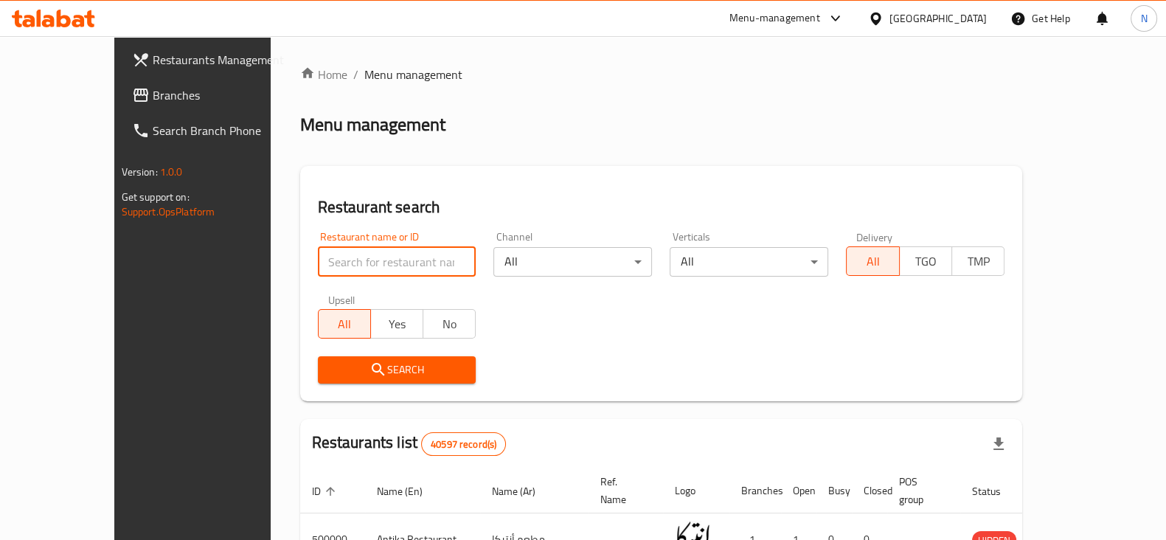
click at [318, 270] on input "search" at bounding box center [397, 261] width 159 height 29
paste input "701596"
type input "701596"
click button "Search" at bounding box center [397, 369] width 159 height 27
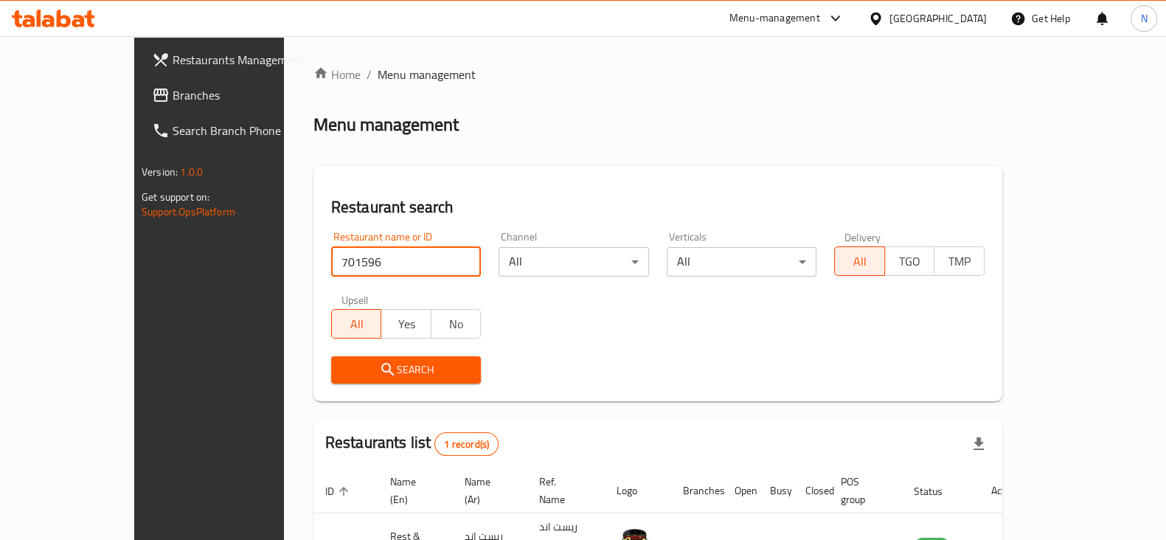
scroll to position [88, 0]
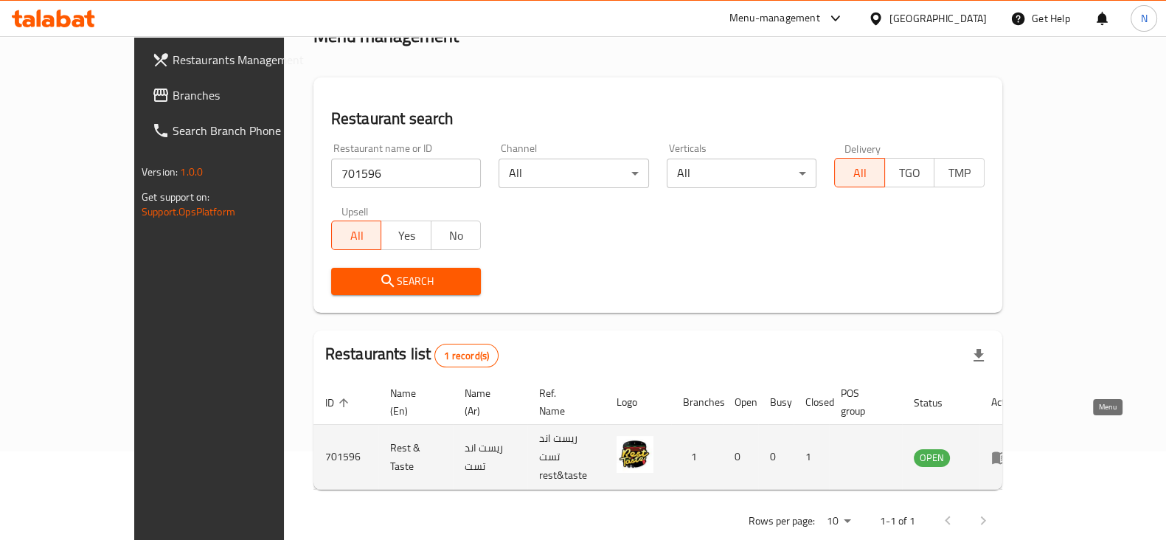
click at [1009, 448] on icon "enhanced table" at bounding box center [1000, 457] width 18 height 18
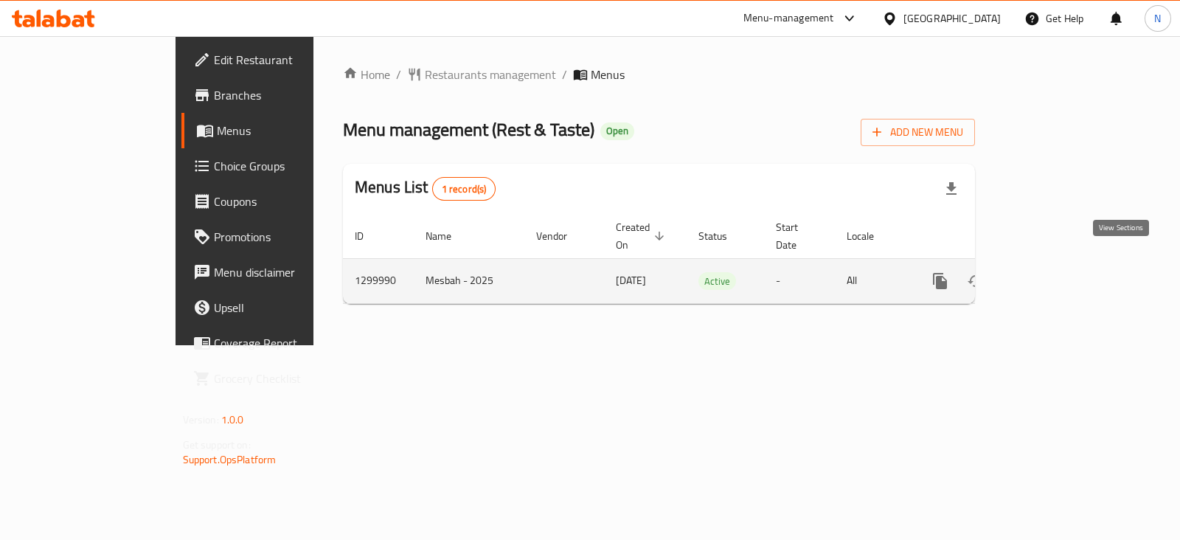
click at [1055, 272] on icon "enhanced table" at bounding box center [1046, 281] width 18 height 18
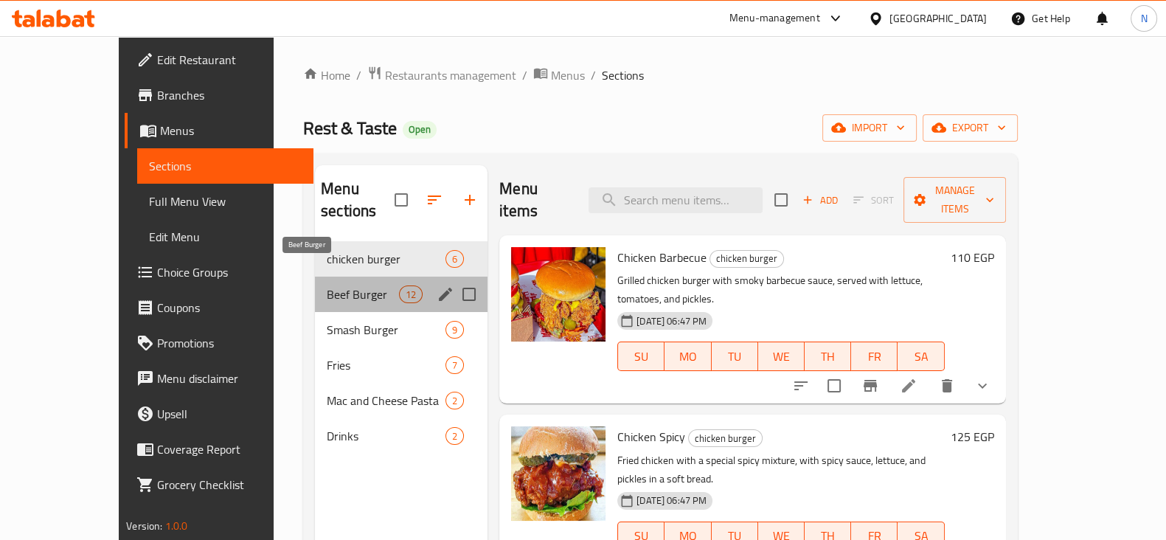
click at [327, 285] on span "Beef Burger" at bounding box center [363, 294] width 72 height 18
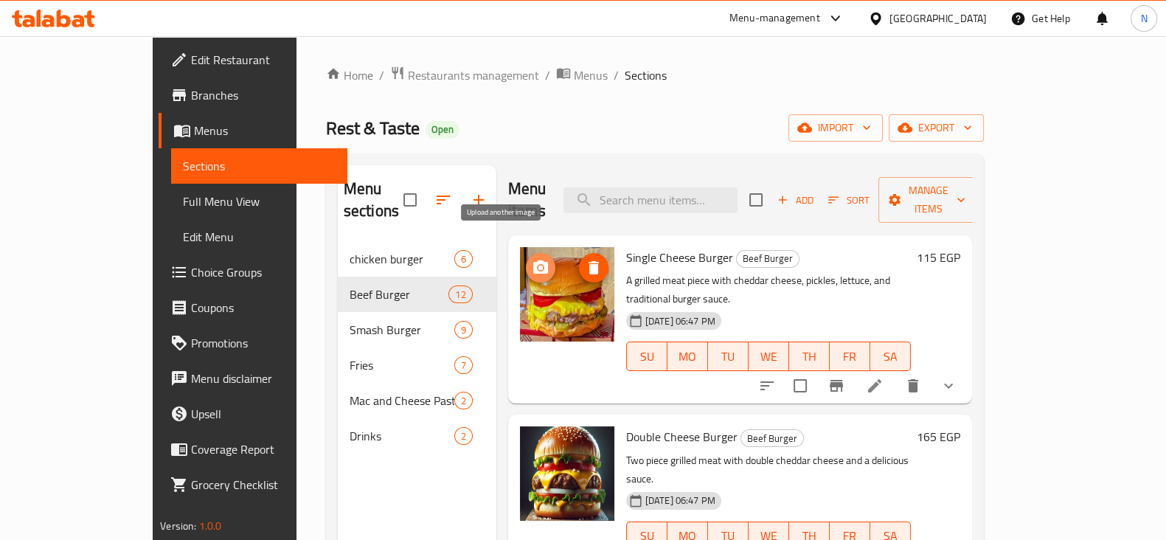
click at [537, 265] on circle "upload picture" at bounding box center [539, 267] width 4 height 4
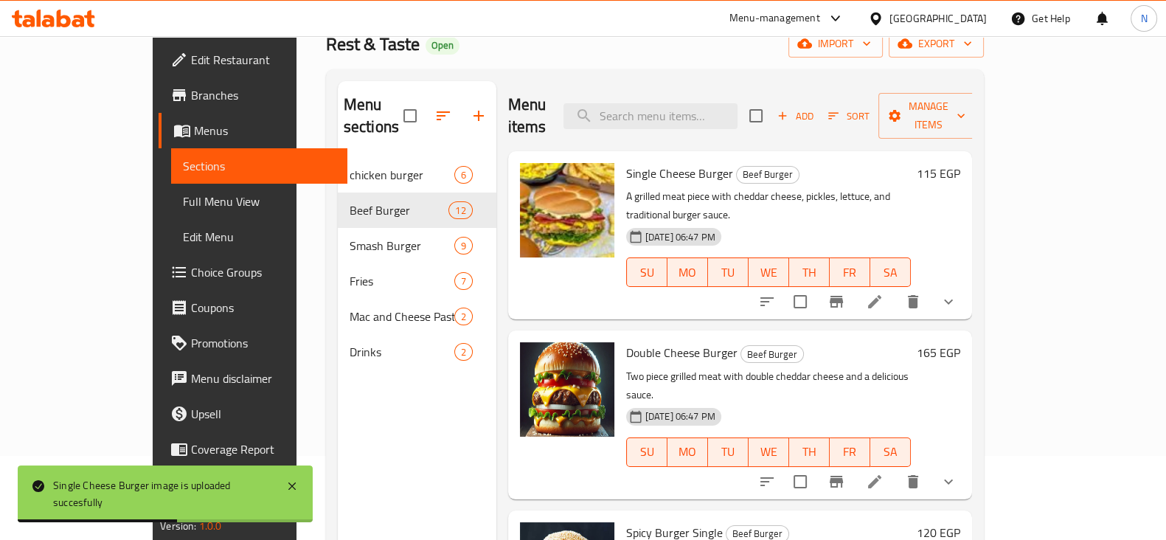
scroll to position [84, 0]
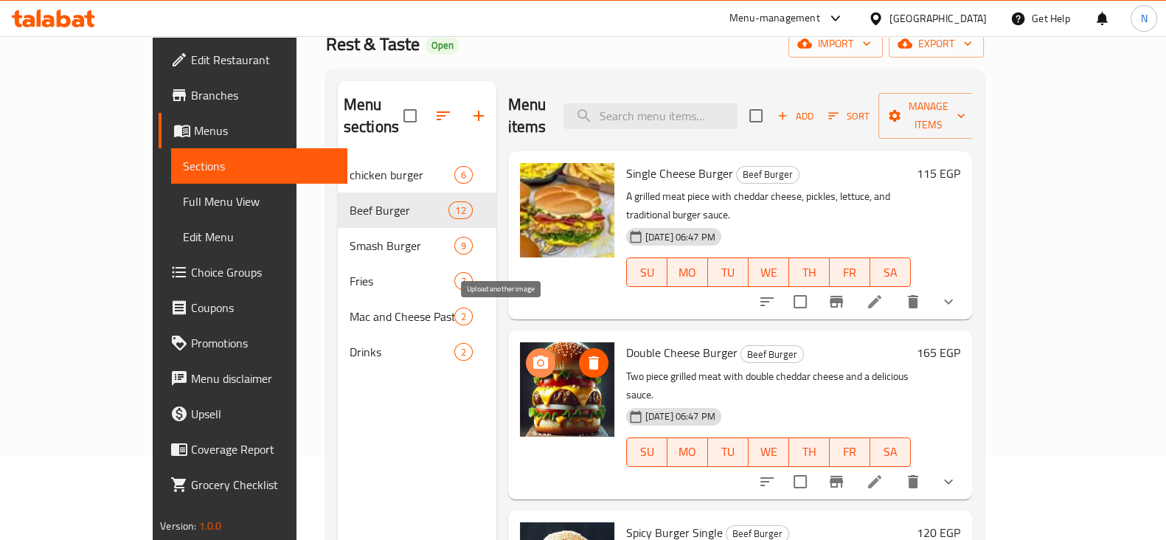
click at [532, 354] on icon "upload picture" at bounding box center [541, 363] width 18 height 18
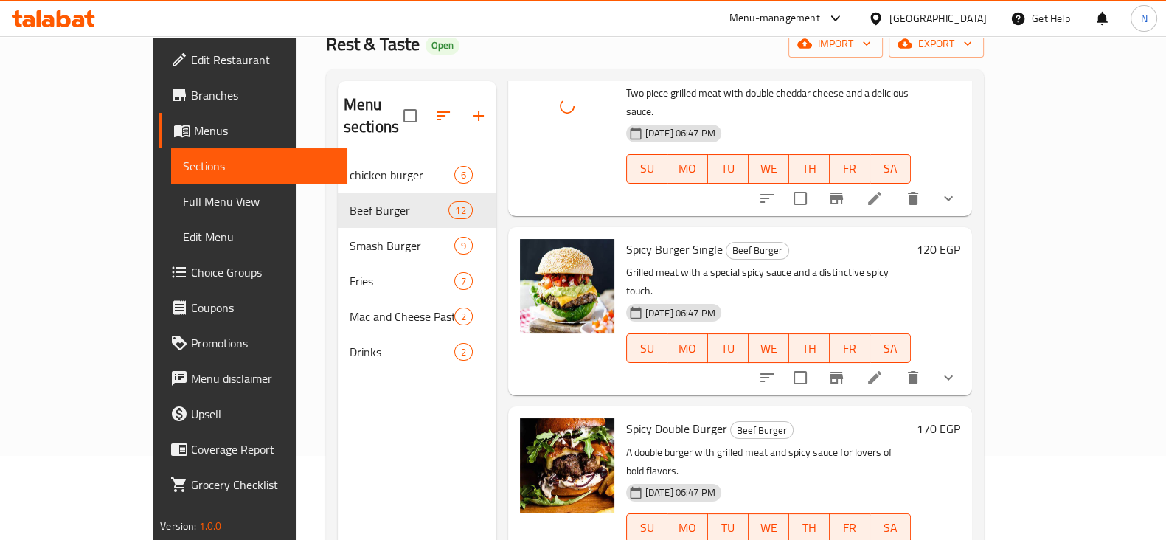
scroll to position [285, 0]
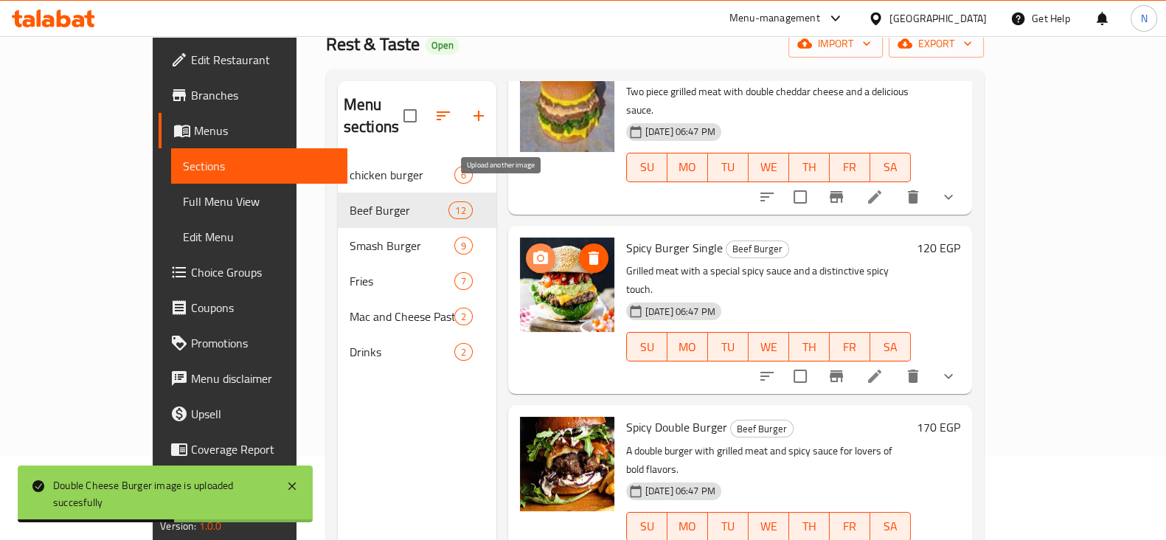
click at [533, 251] on icon "upload picture" at bounding box center [540, 257] width 15 height 13
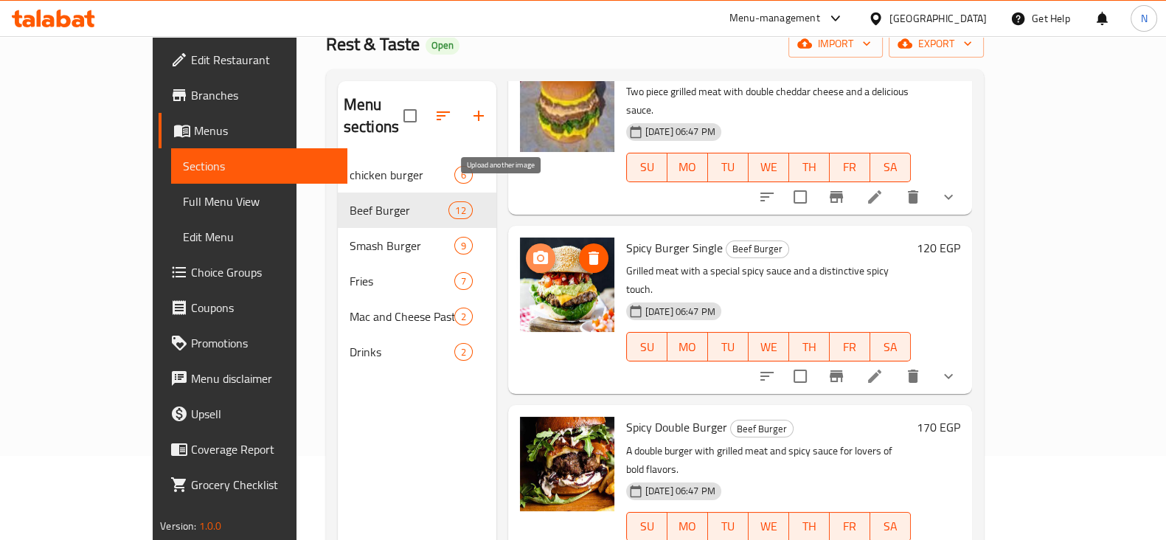
click at [526, 249] on span "upload picture" at bounding box center [540, 258] width 29 height 18
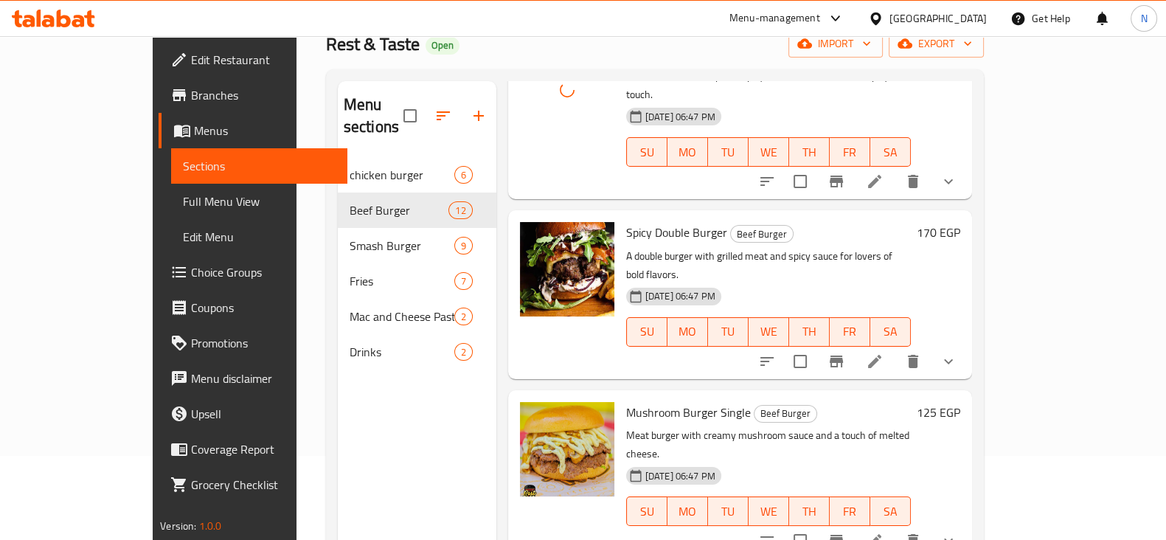
scroll to position [480, 0]
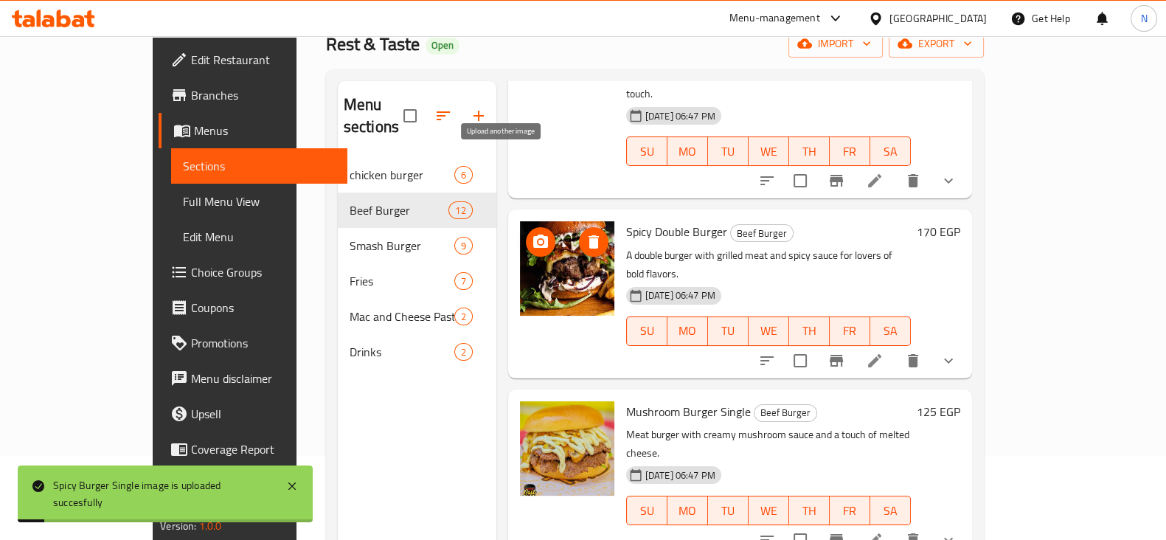
click at [532, 233] on icon "upload picture" at bounding box center [541, 242] width 18 height 18
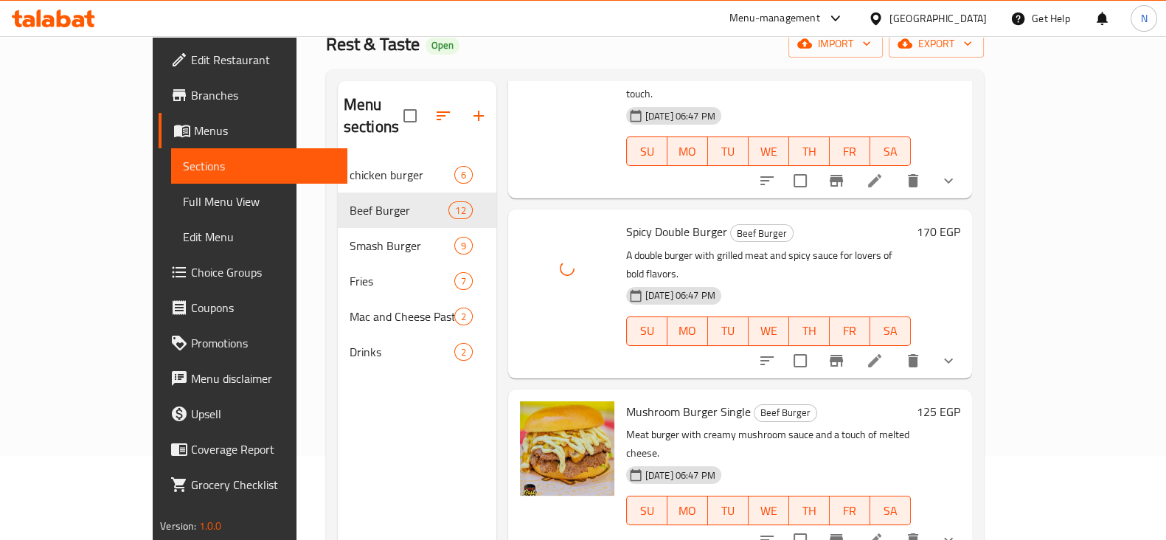
scroll to position [648, 0]
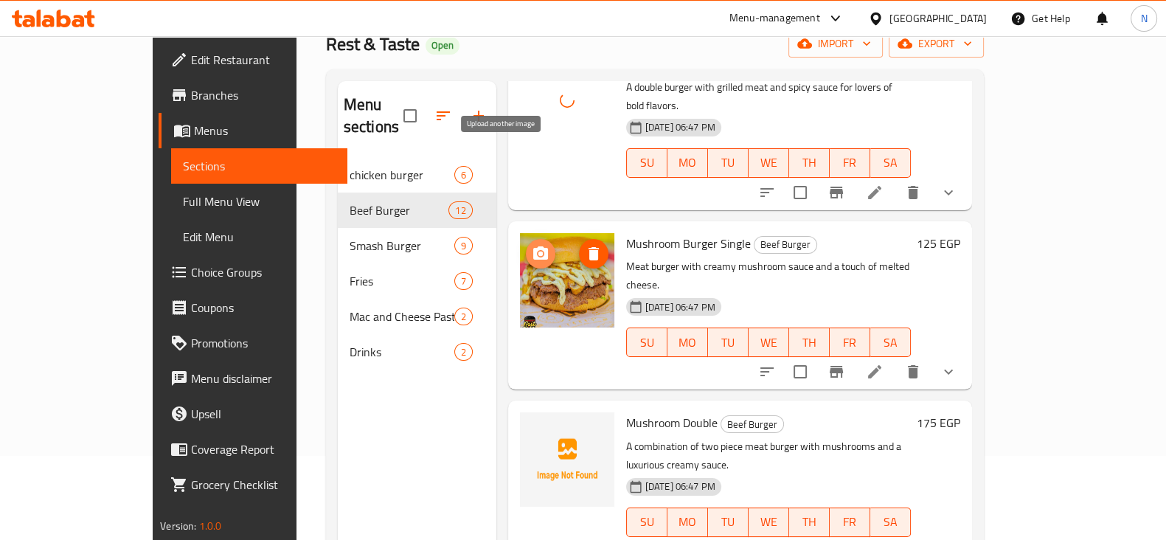
click at [532, 245] on icon "upload picture" at bounding box center [541, 254] width 18 height 18
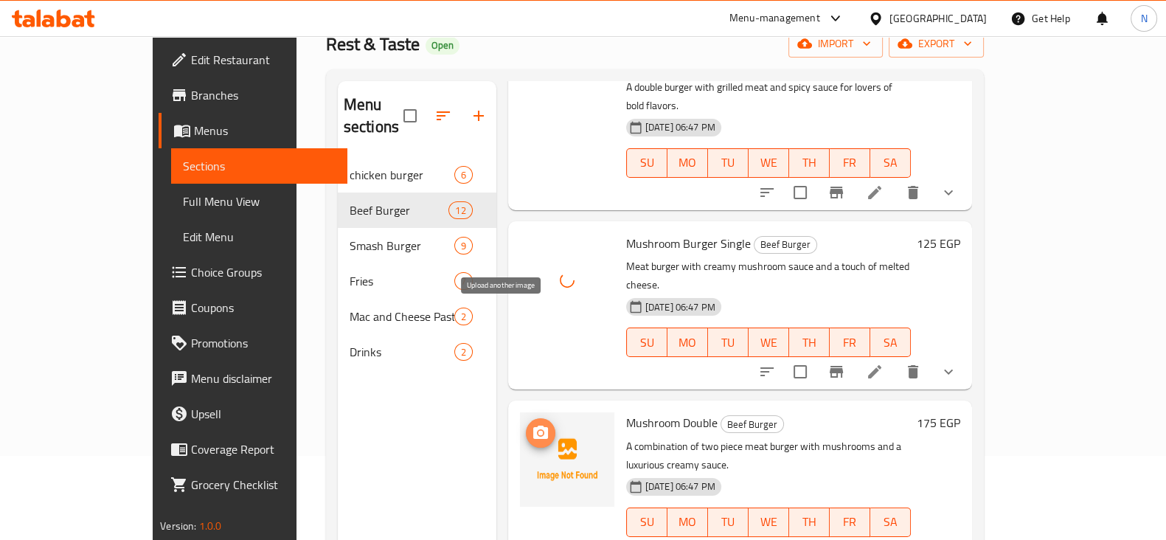
click at [533, 425] on icon "upload picture" at bounding box center [540, 431] width 15 height 13
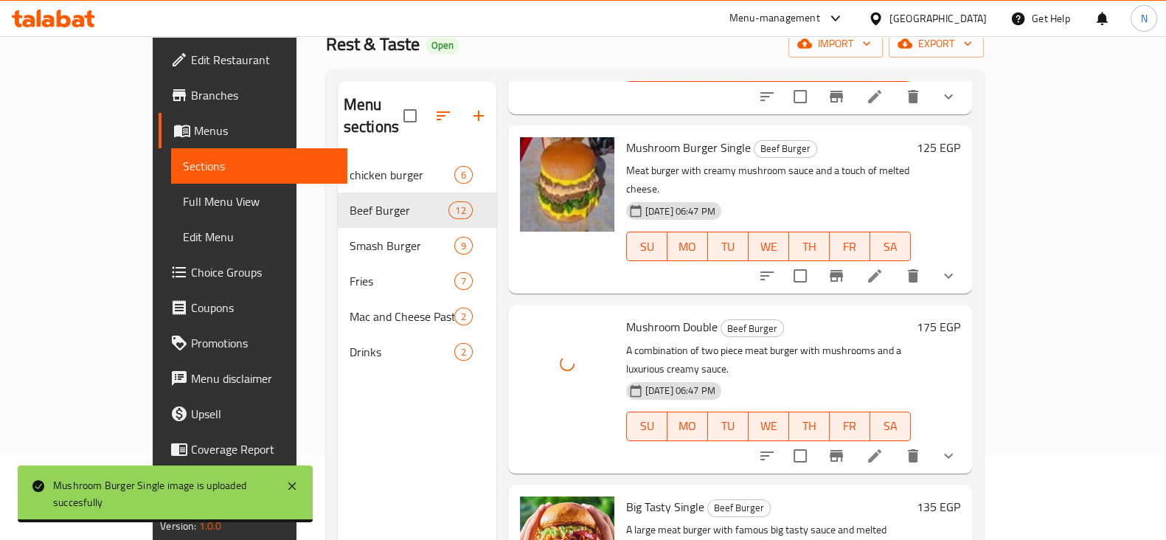
scroll to position [745, 0]
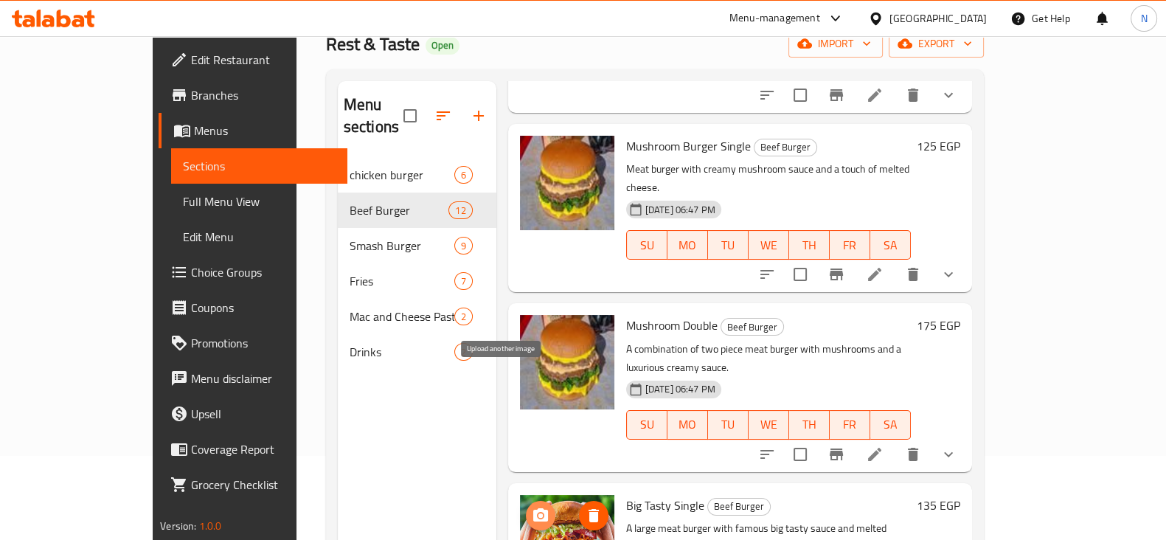
click at [532, 507] on icon "upload picture" at bounding box center [541, 516] width 18 height 18
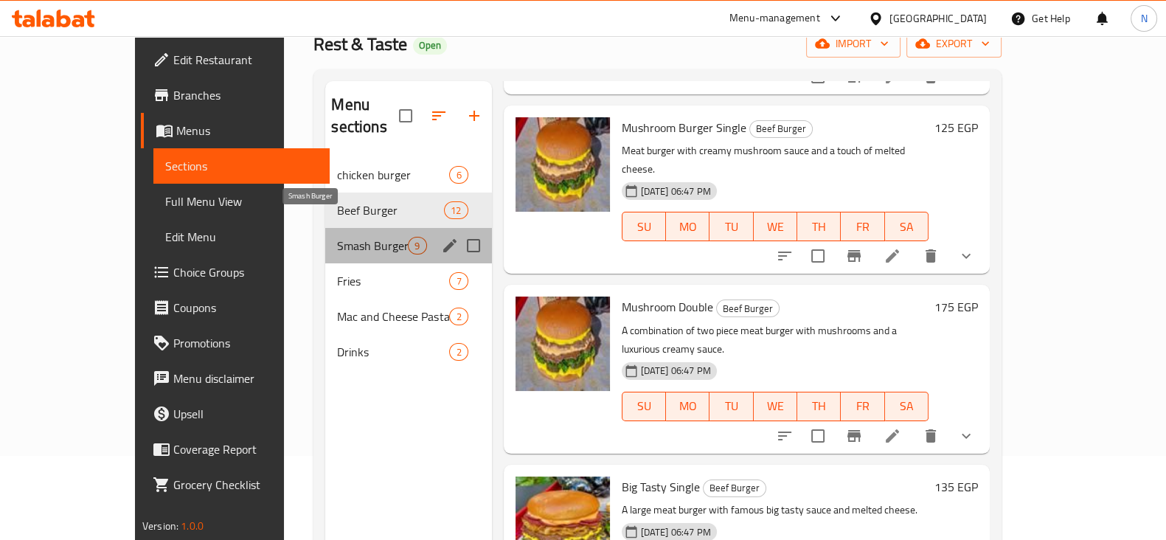
click at [337, 237] on span "Smash Burger" at bounding box center [372, 246] width 71 height 18
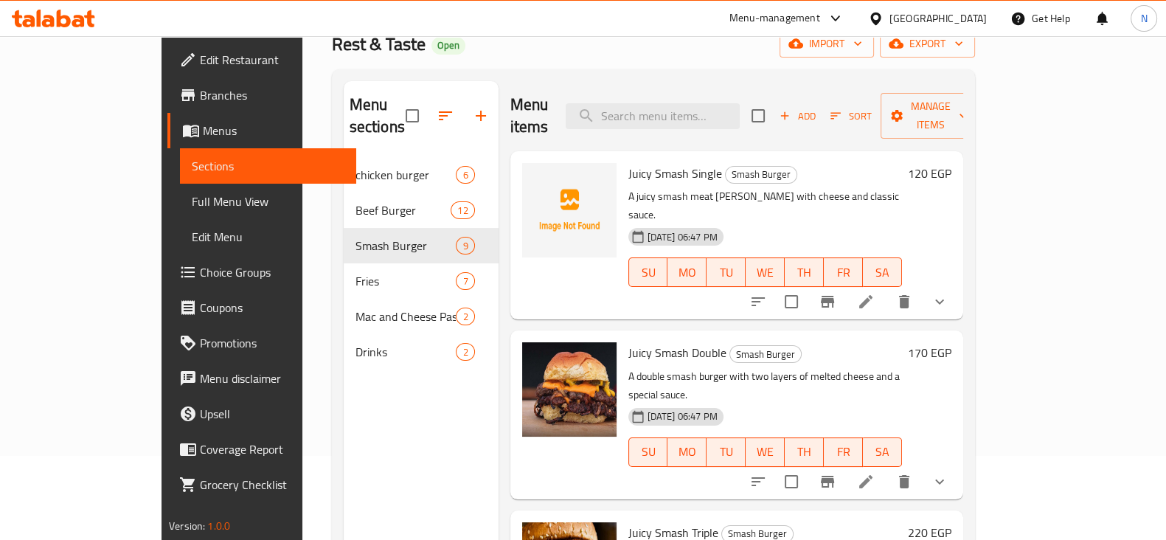
scroll to position [63, 0]
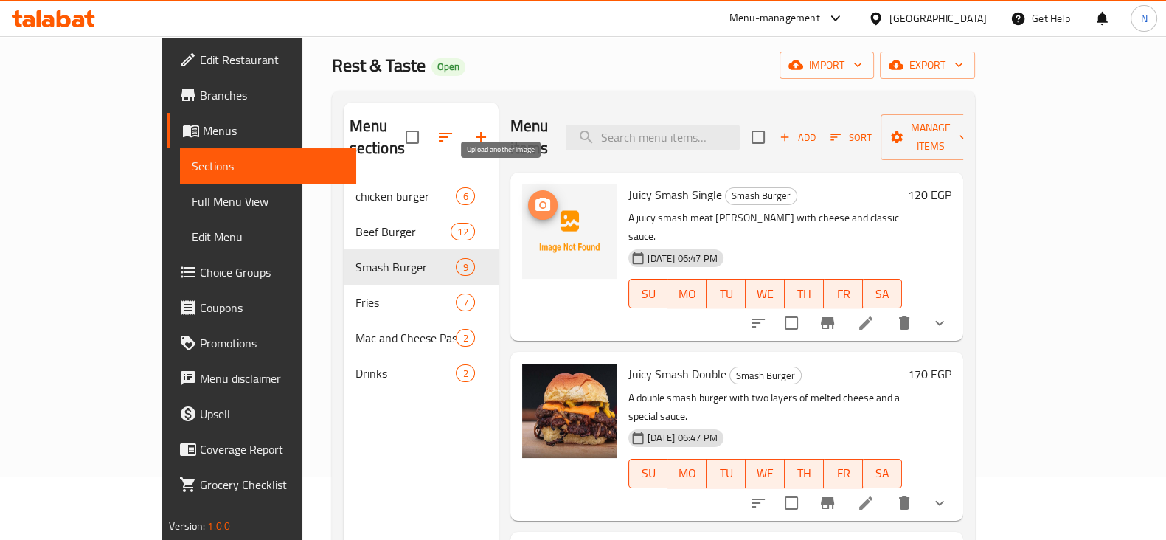
click at [528, 196] on span "upload picture" at bounding box center [542, 205] width 29 height 18
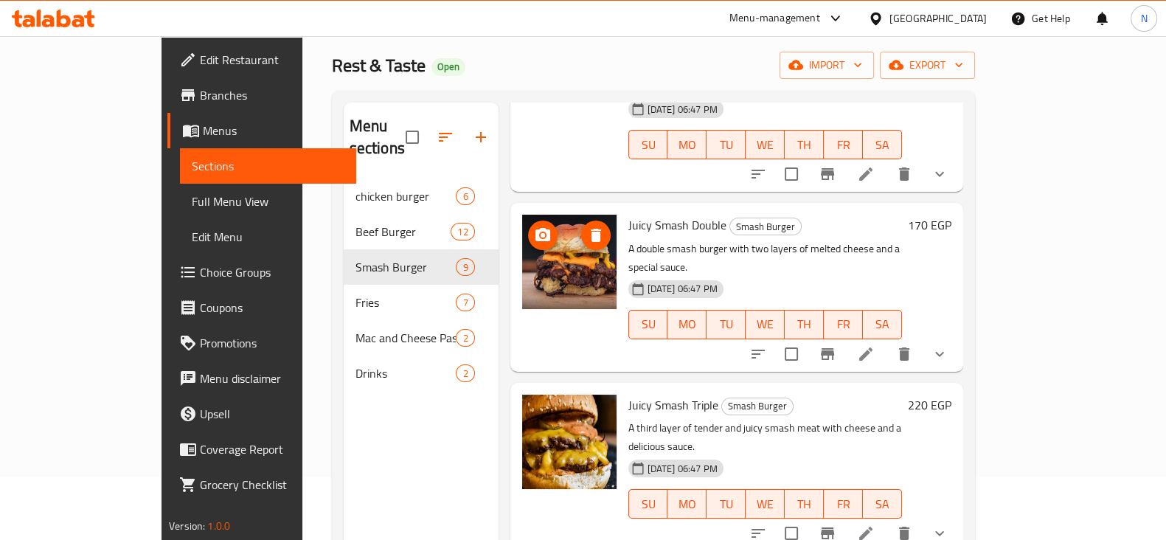
scroll to position [150, 0]
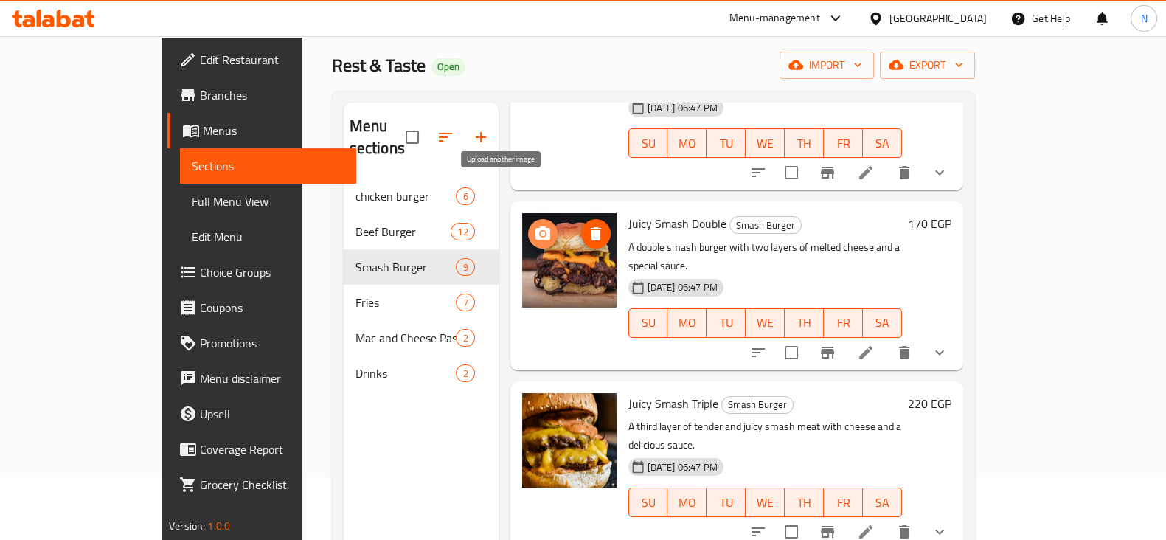
click at [528, 219] on button "upload picture" at bounding box center [542, 233] width 29 height 29
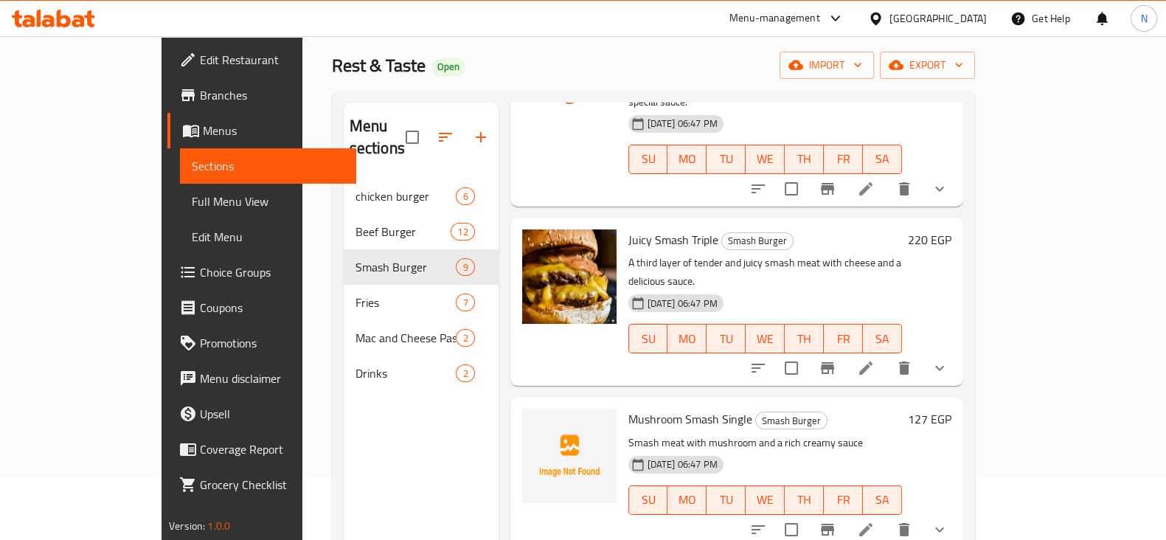
scroll to position [315, 0]
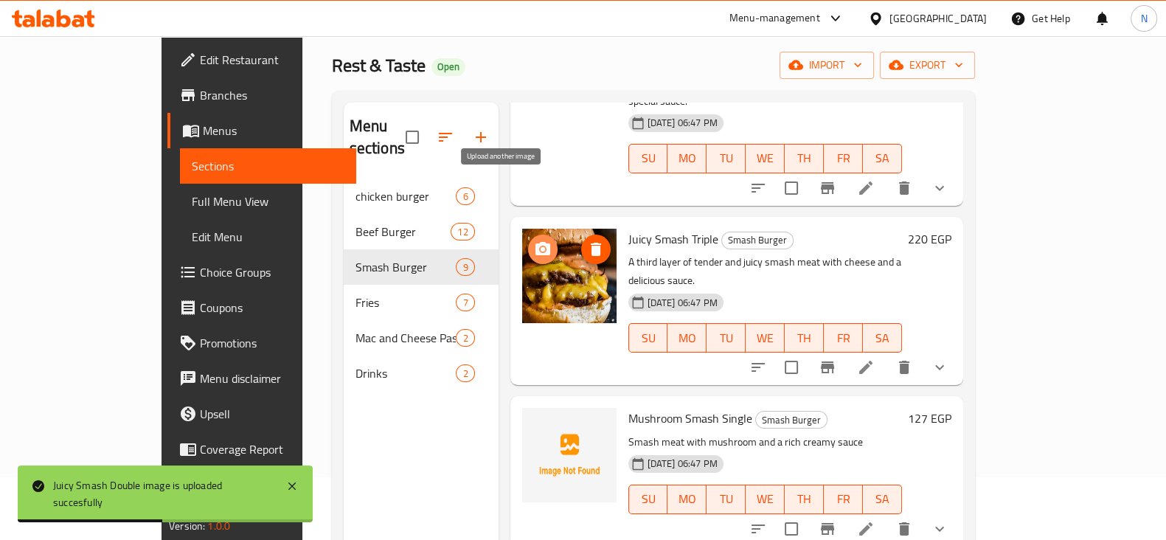
click at [534, 240] on icon "upload picture" at bounding box center [543, 249] width 18 height 18
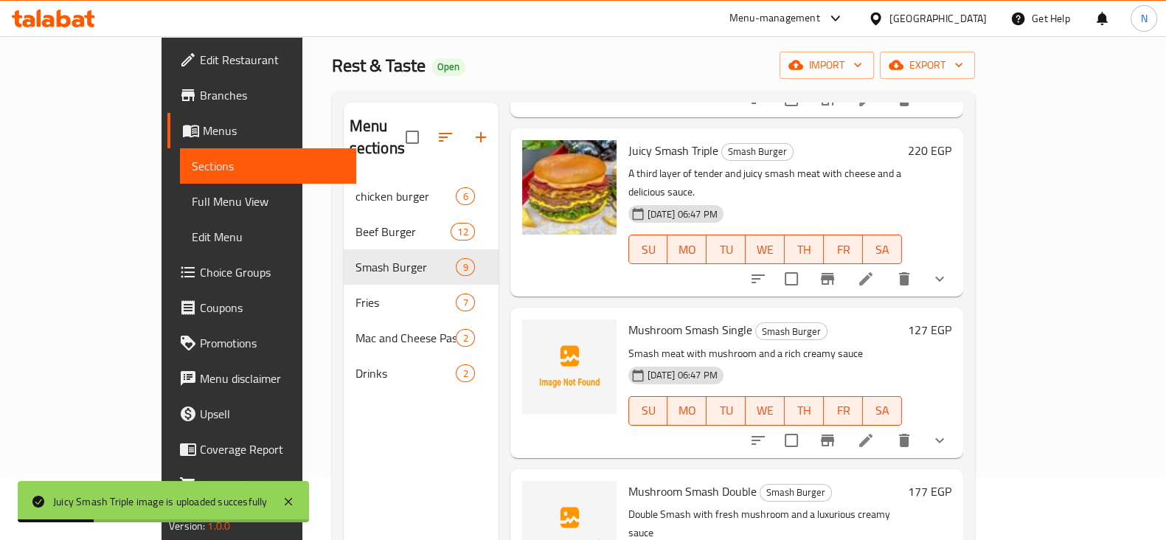
scroll to position [401, 0]
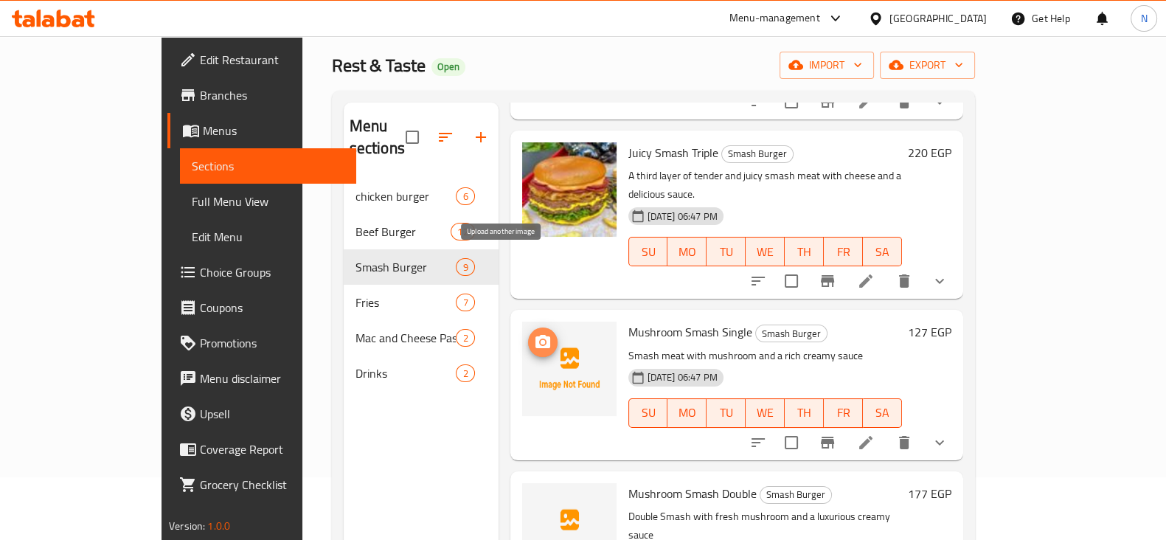
click at [535, 335] on icon "upload picture" at bounding box center [542, 341] width 15 height 13
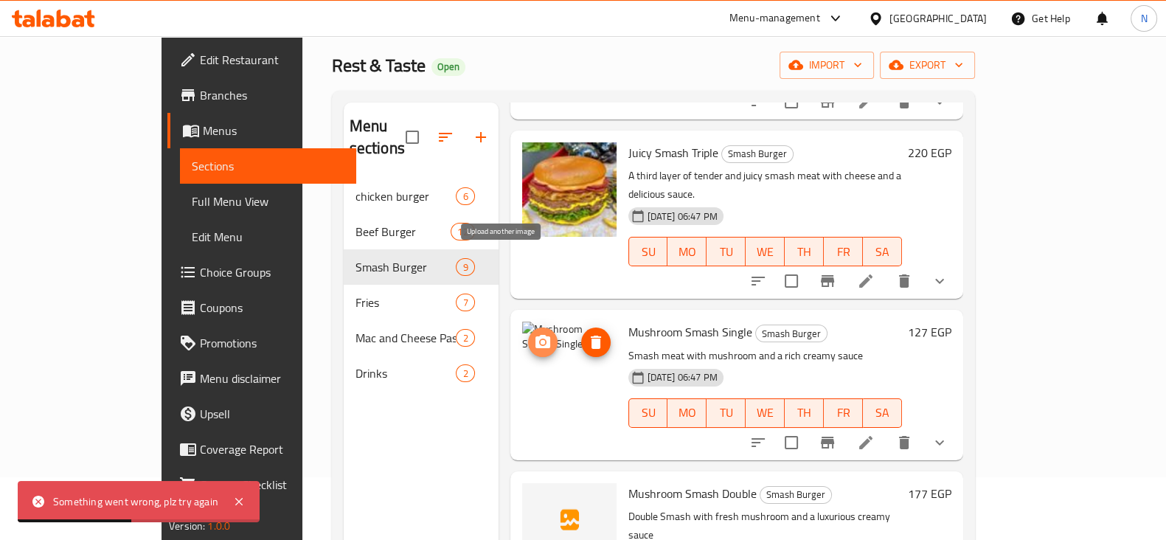
click at [534, 333] on icon "upload picture" at bounding box center [543, 342] width 18 height 18
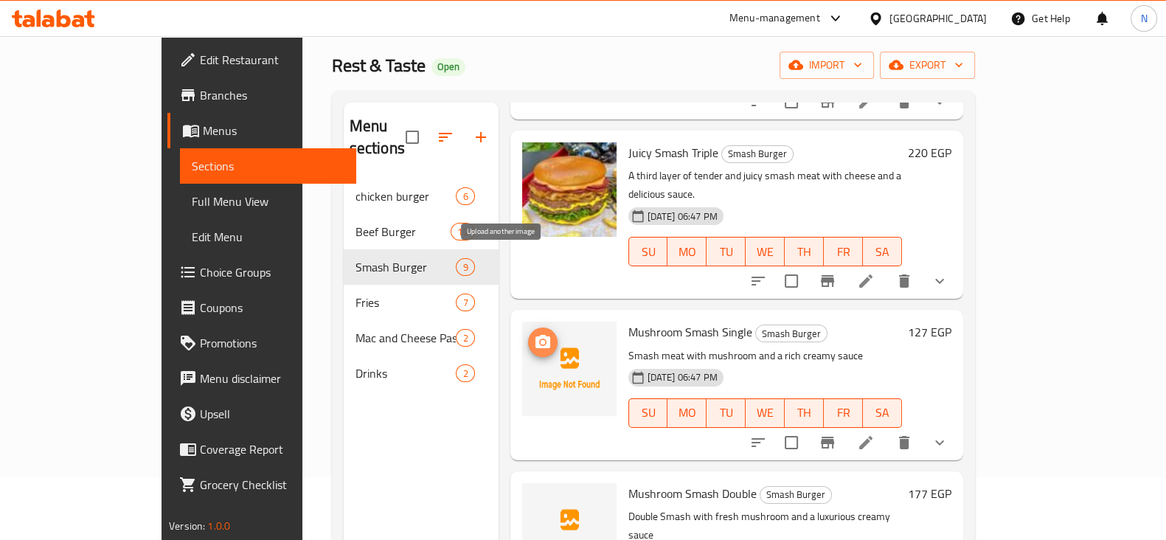
click at [535, 335] on icon "upload picture" at bounding box center [542, 341] width 15 height 13
click at [528, 327] on button "upload picture" at bounding box center [542, 341] width 29 height 29
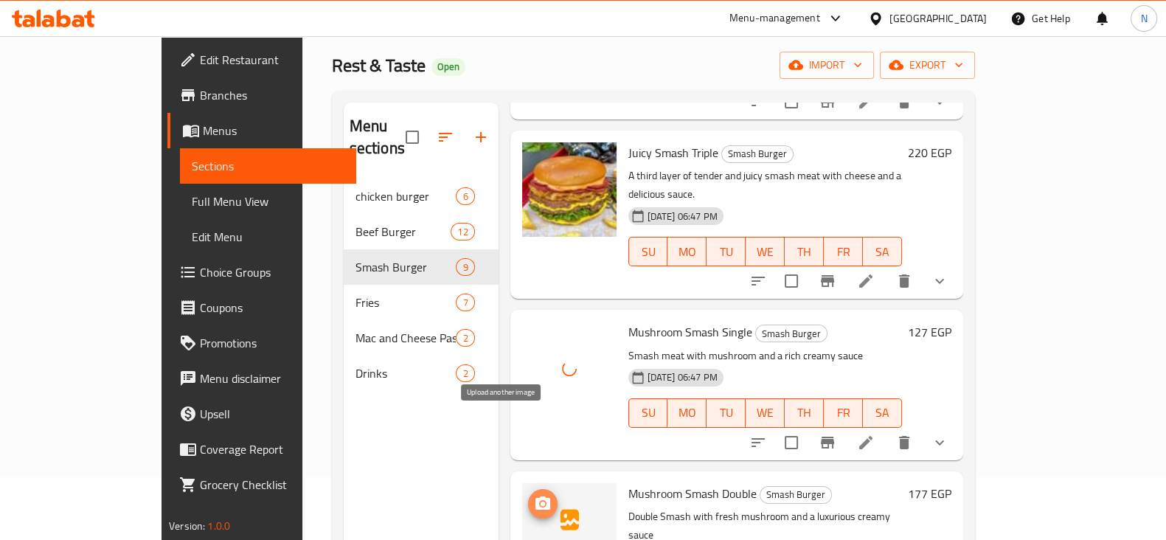
click at [540, 501] on circle "upload picture" at bounding box center [542, 503] width 4 height 4
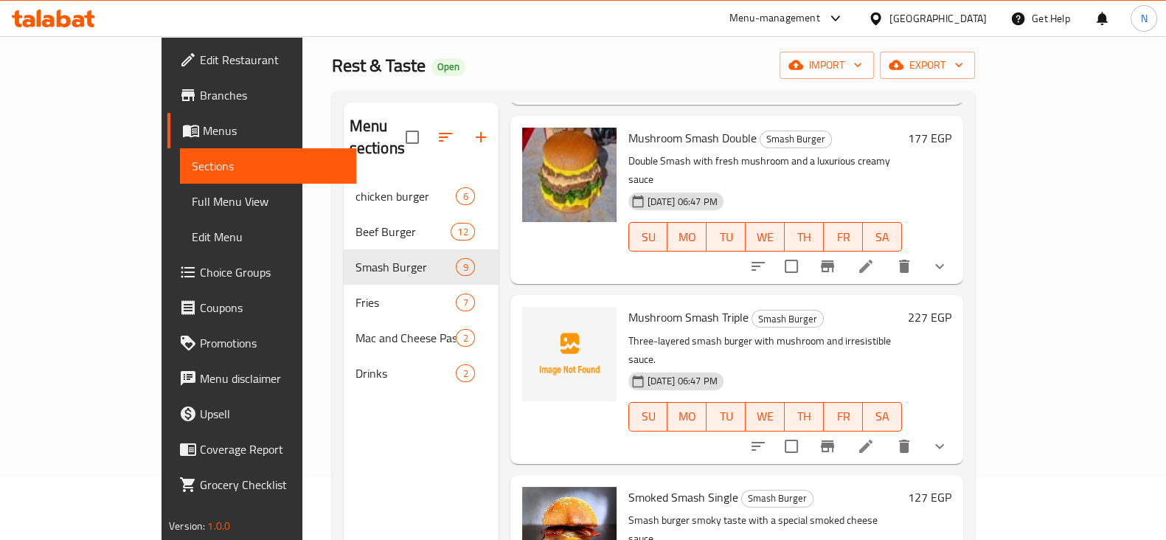
scroll to position [764, 0]
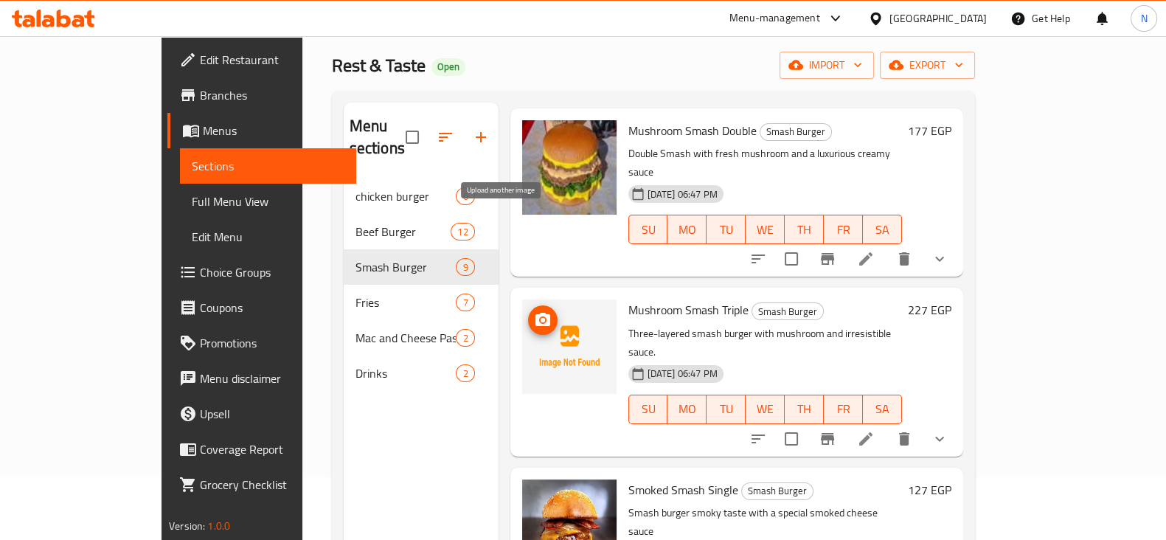
click at [528, 311] on span "upload picture" at bounding box center [542, 320] width 29 height 18
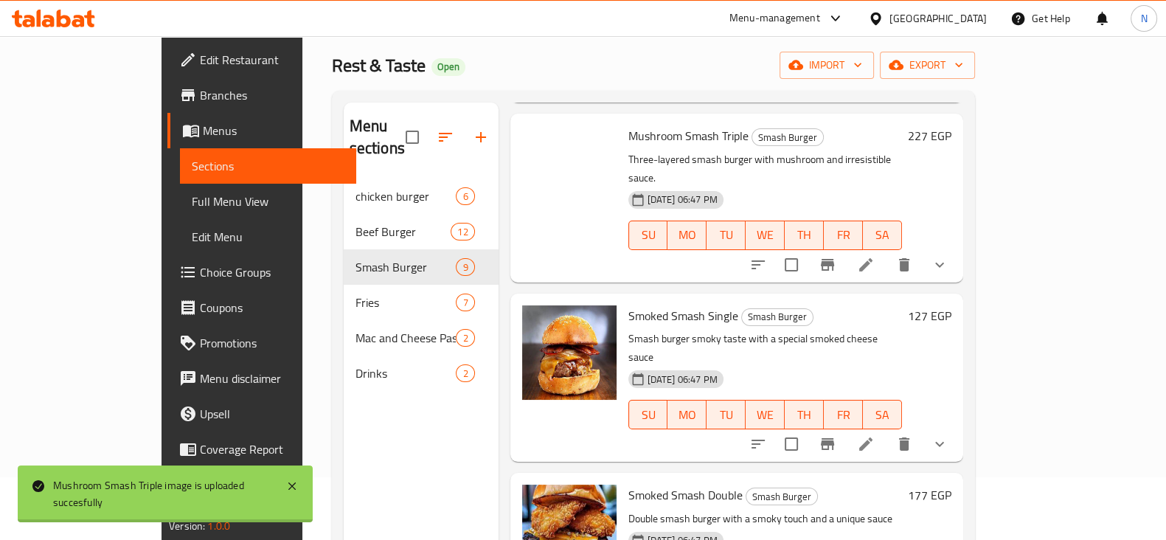
scroll to position [947, 0]
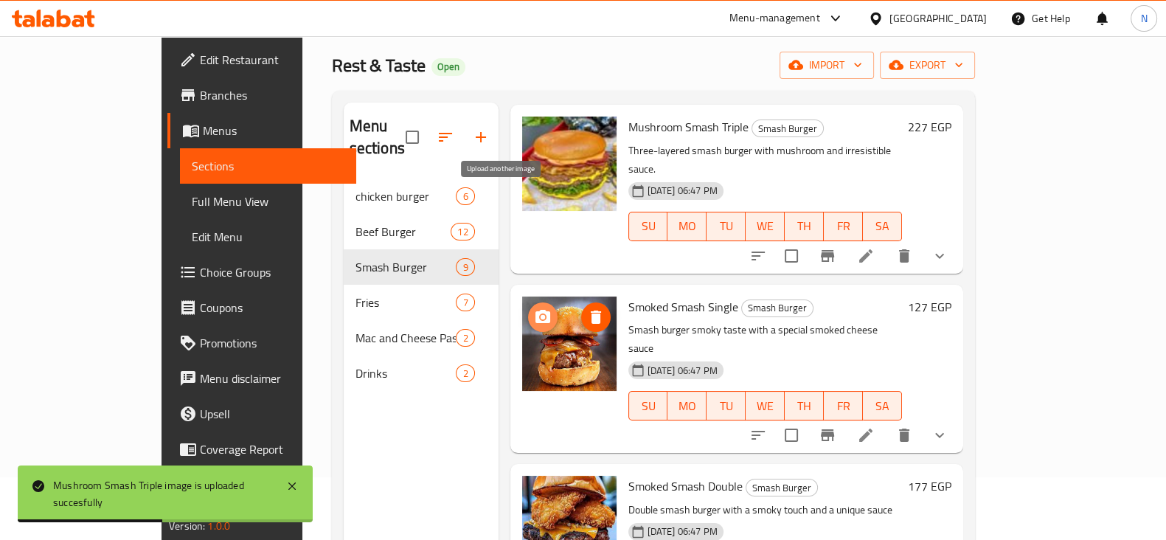
click at [535, 310] on icon "upload picture" at bounding box center [542, 316] width 15 height 13
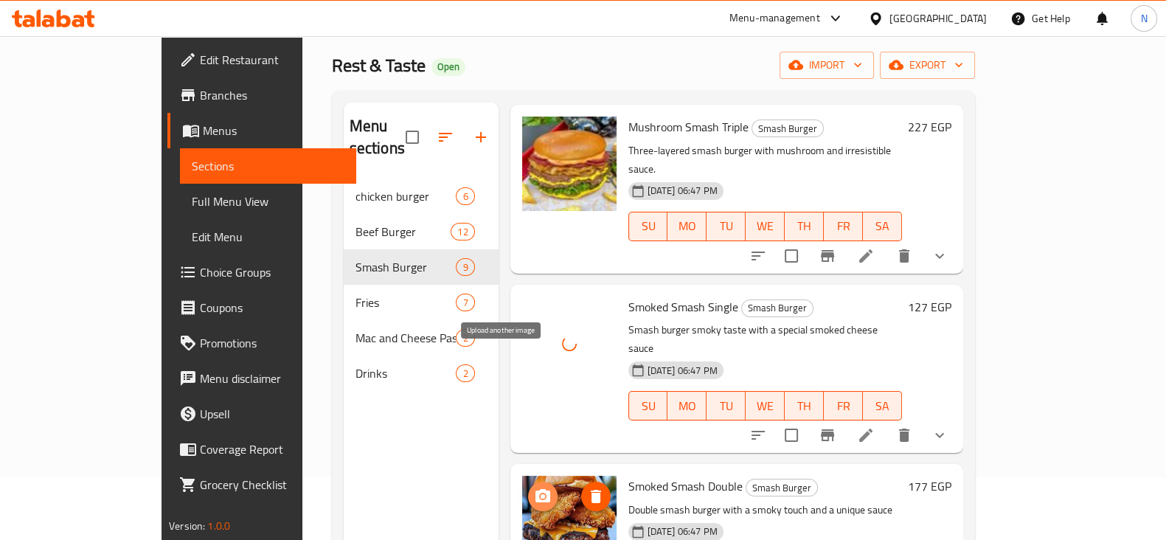
click at [528, 487] on span "upload picture" at bounding box center [542, 496] width 29 height 18
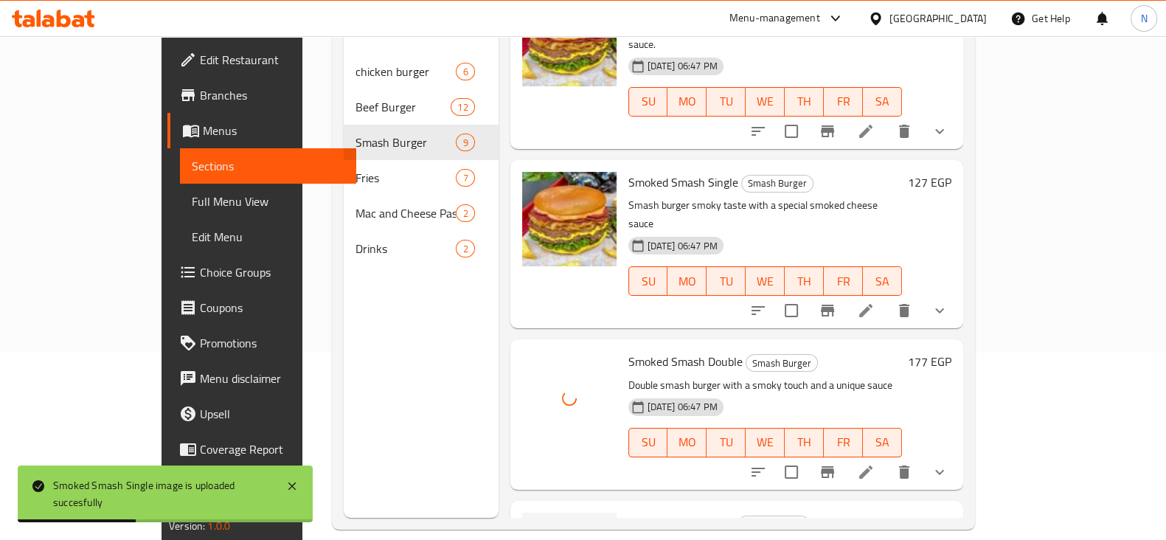
scroll to position [206, 0]
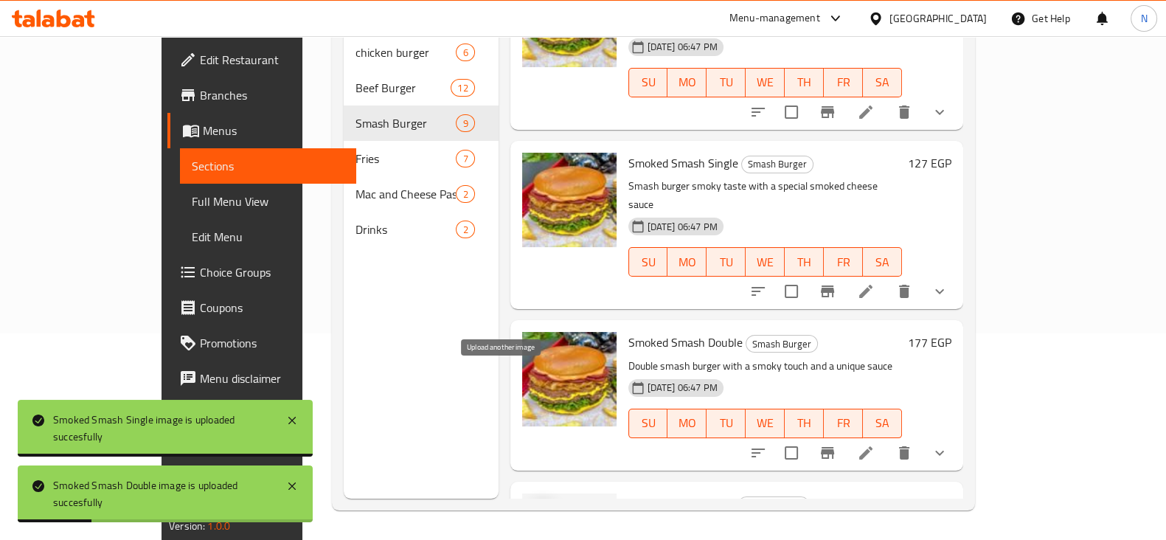
click at [534, 505] on icon "upload picture" at bounding box center [543, 514] width 18 height 18
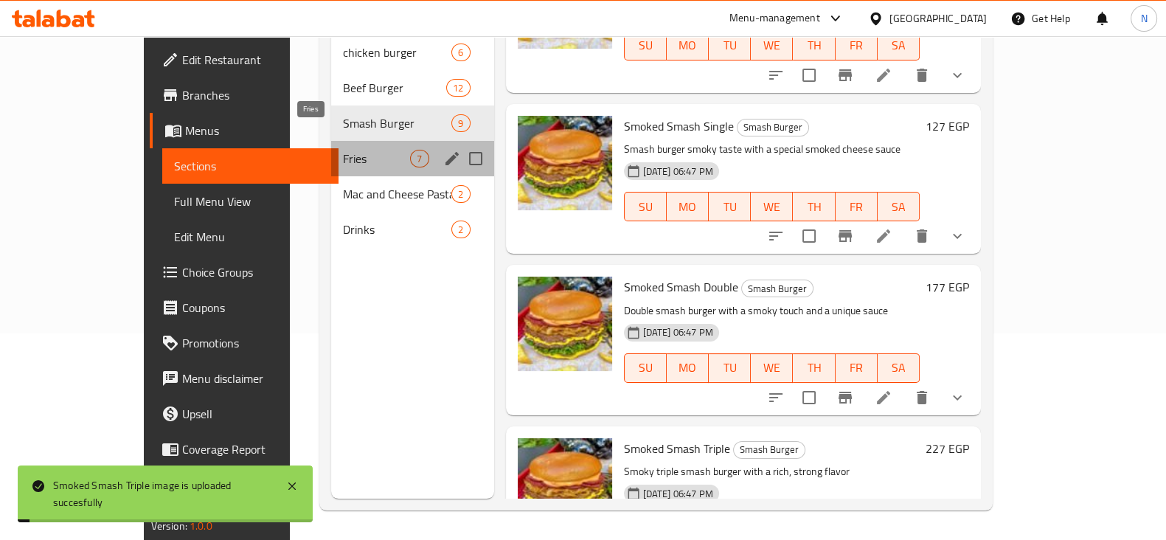
click at [343, 150] on span "Fries" at bounding box center [376, 159] width 67 height 18
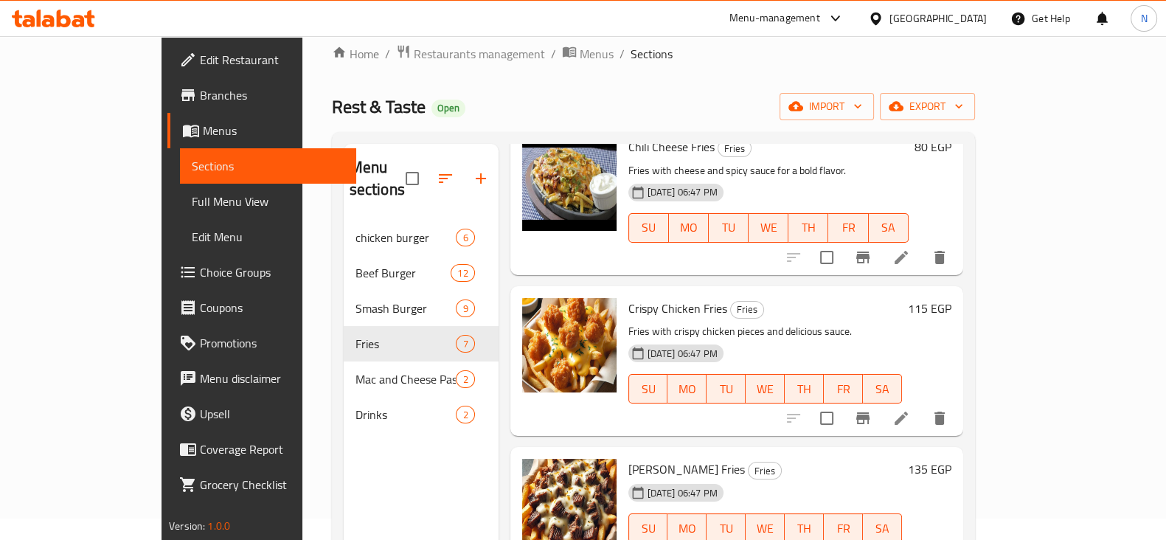
scroll to position [580, 0]
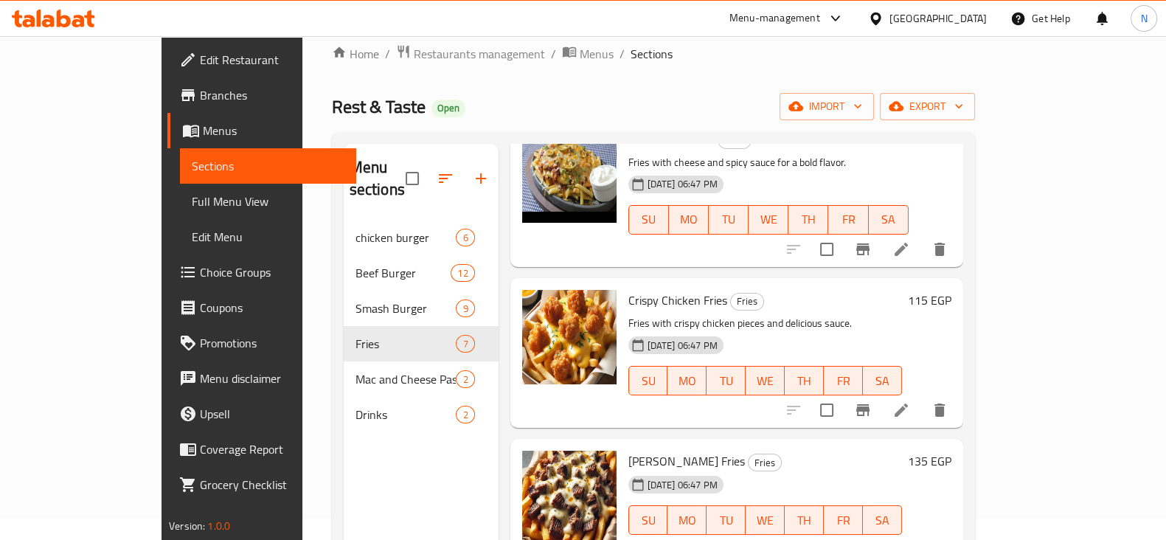
click at [682, 95] on div "Rest & Taste Open import export" at bounding box center [653, 106] width 643 height 27
click at [534, 302] on icon "upload picture" at bounding box center [543, 311] width 18 height 18
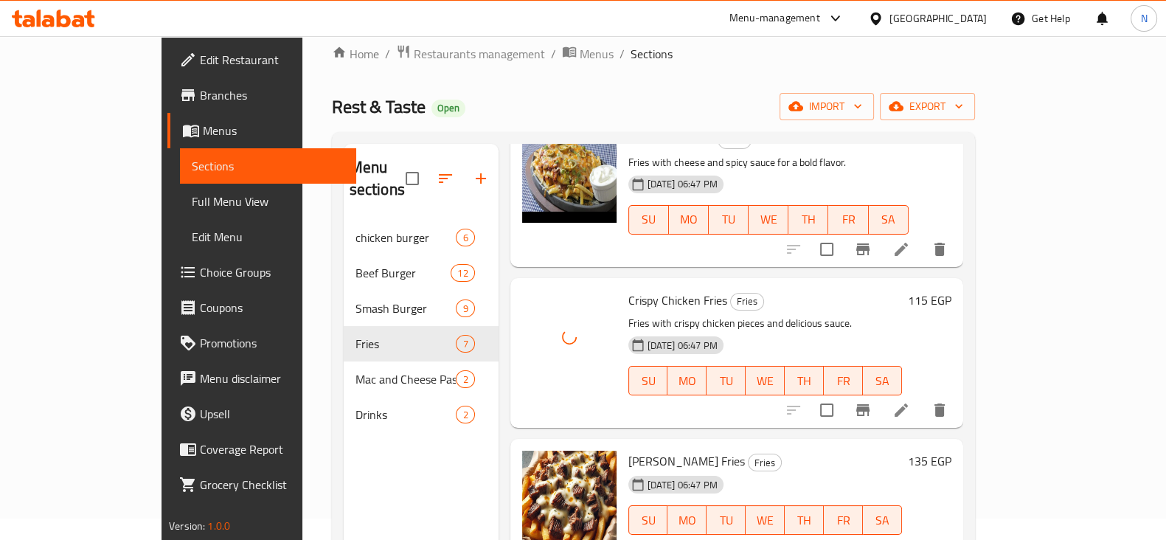
scroll to position [206, 0]
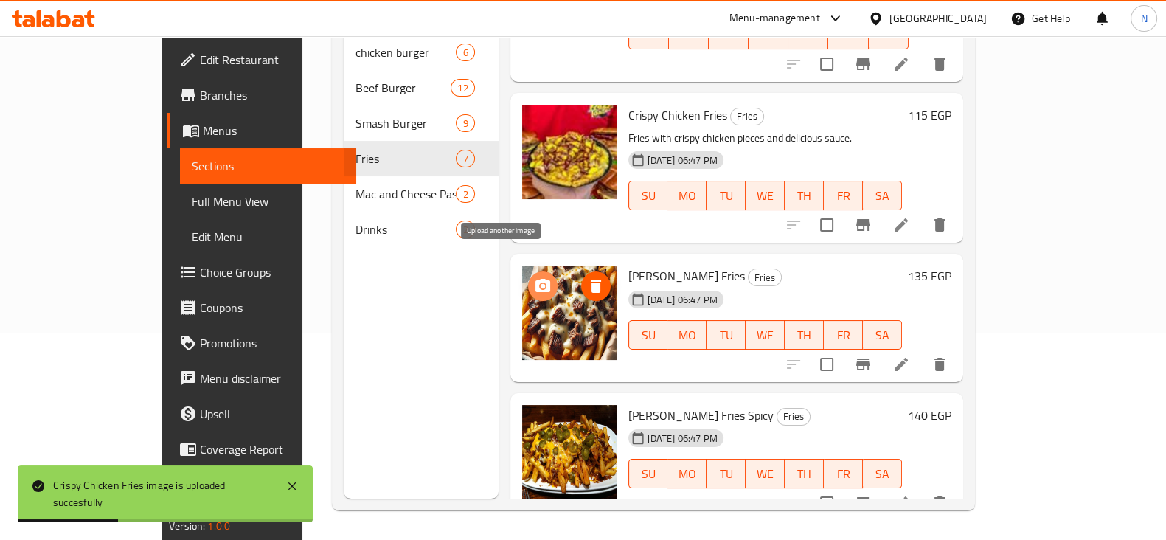
click at [528, 277] on span "upload picture" at bounding box center [542, 286] width 29 height 18
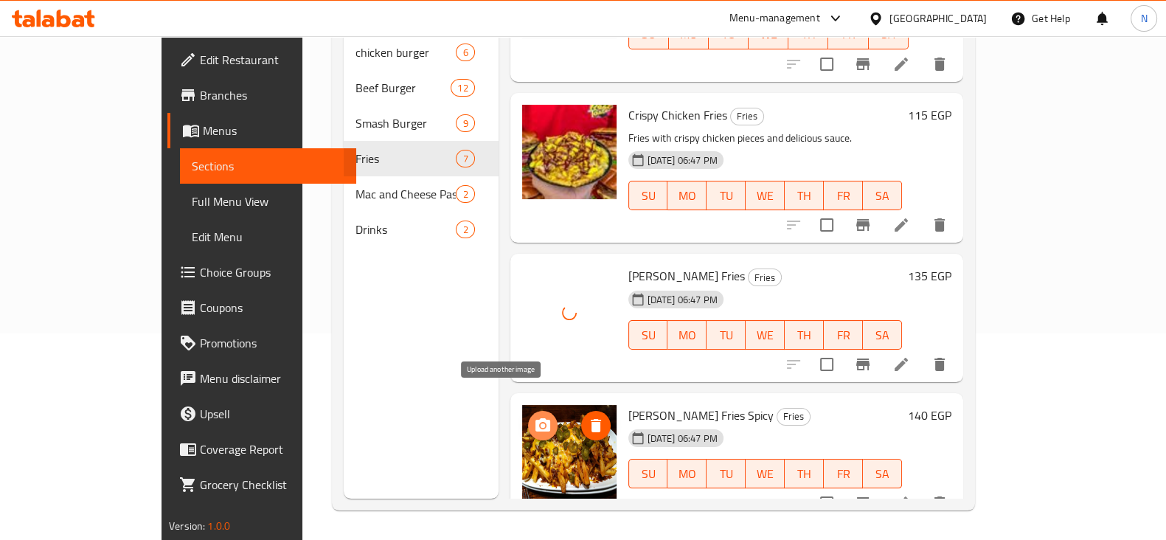
click at [534, 417] on icon "upload picture" at bounding box center [543, 426] width 18 height 18
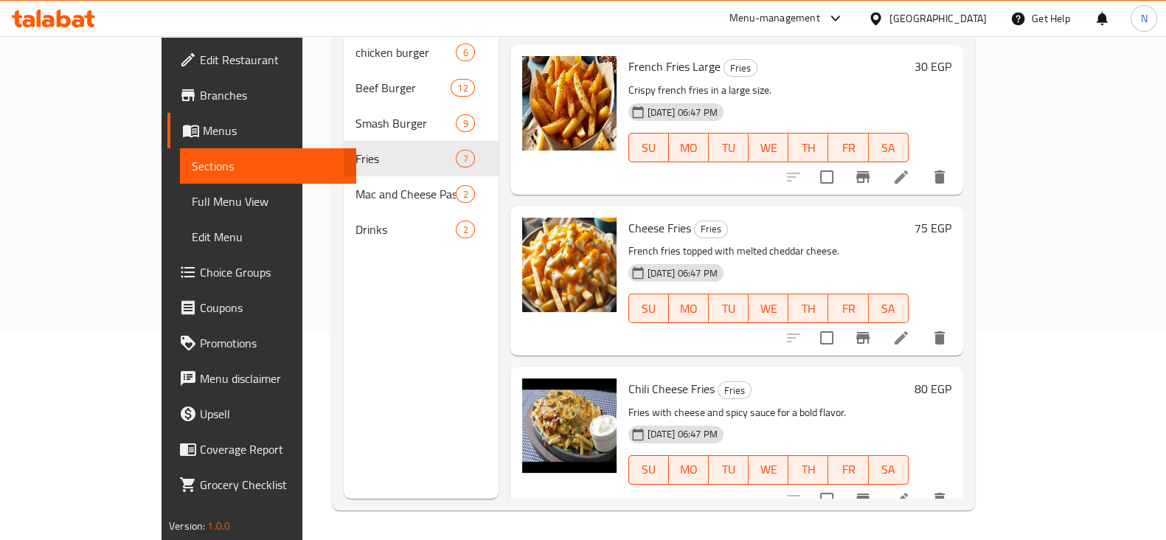
scroll to position [145, 0]
click at [535, 392] on icon "upload picture" at bounding box center [542, 398] width 15 height 13
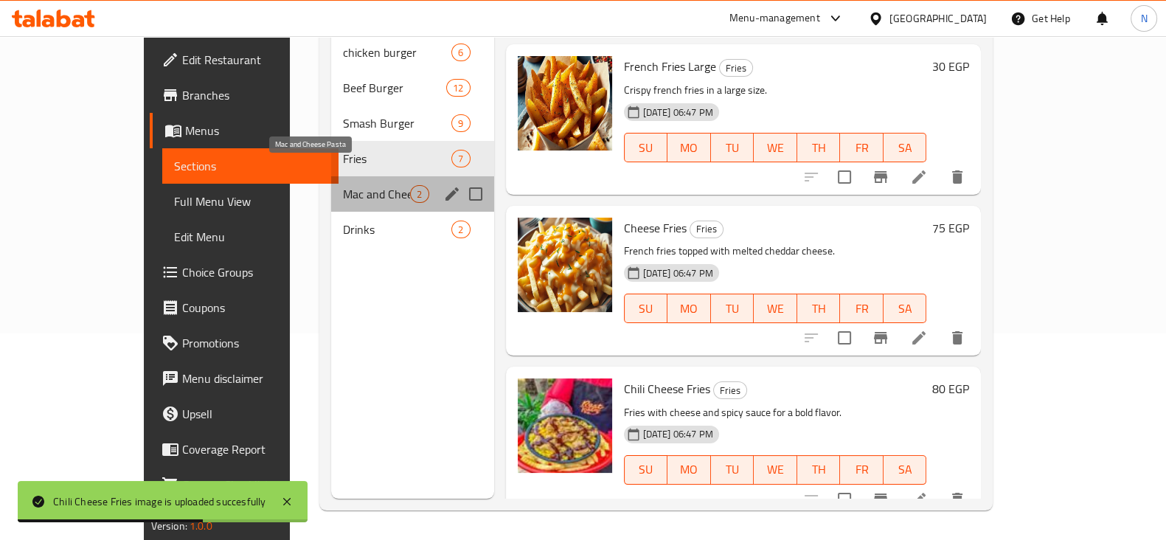
click at [343, 185] on span "Mac and Cheese Pasta" at bounding box center [376, 194] width 67 height 18
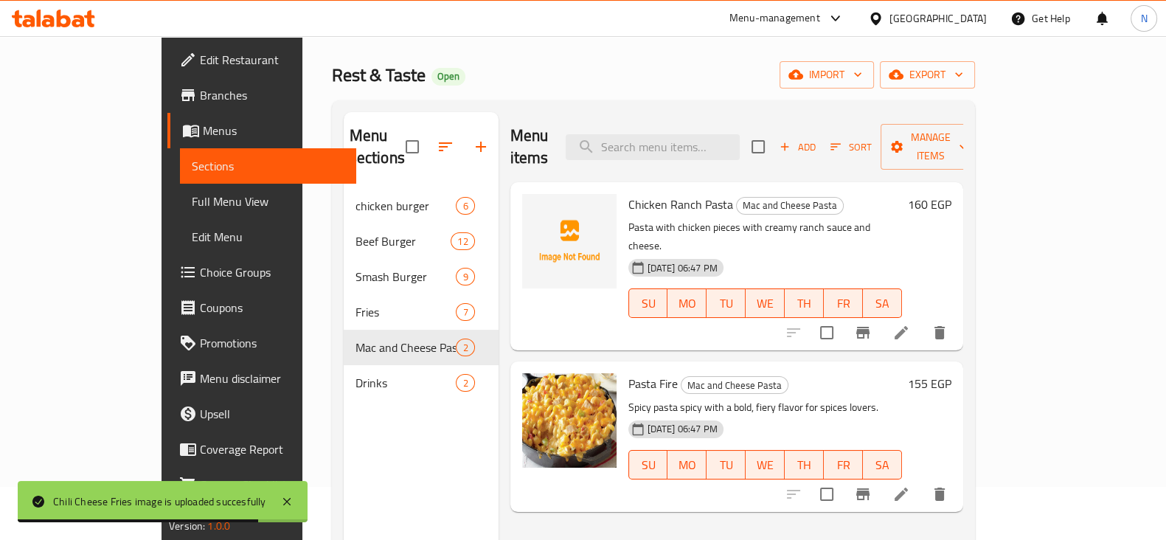
scroll to position [52, 0]
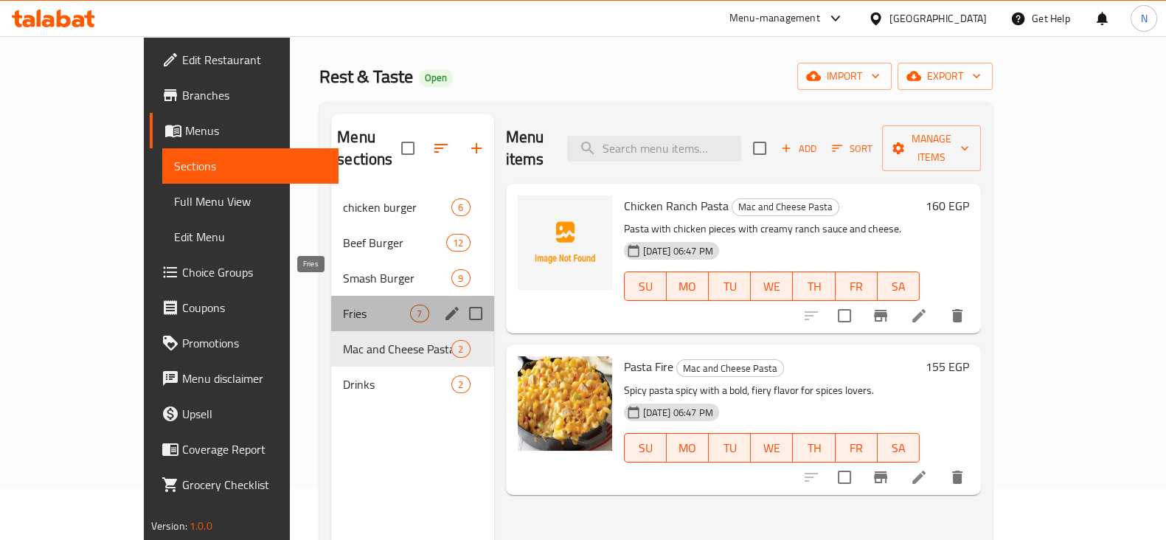
click at [343, 305] on span "Fries" at bounding box center [376, 314] width 67 height 18
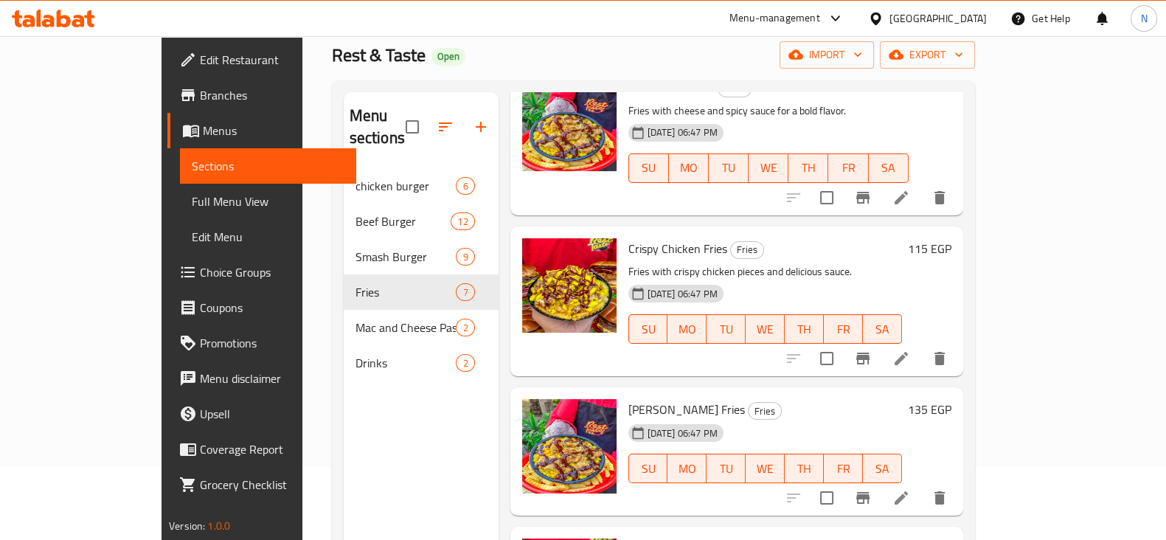
scroll to position [73, 0]
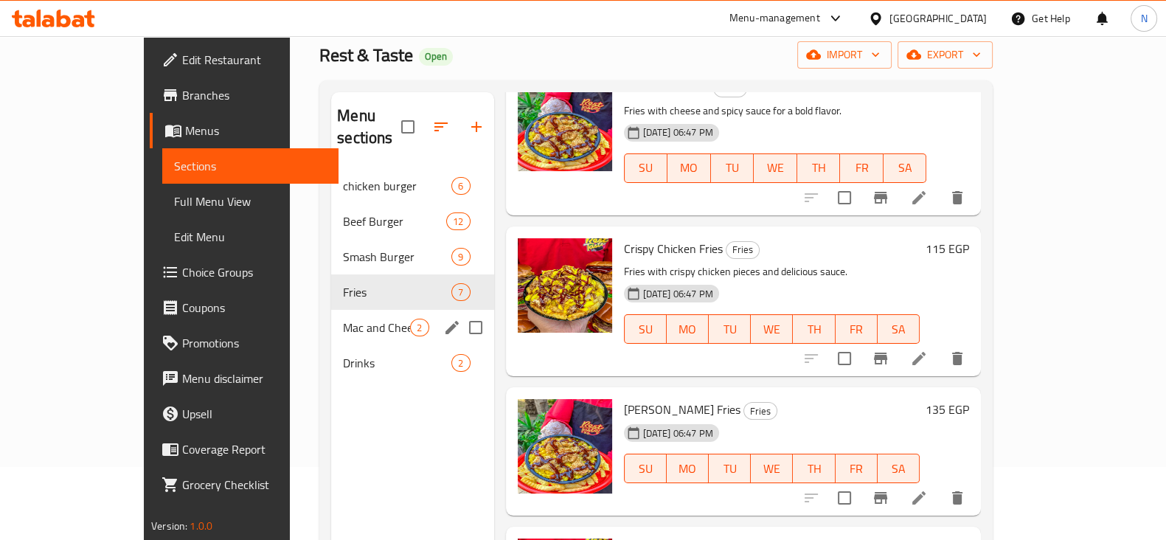
click at [354, 319] on div "Mac and Cheese Pasta 2" at bounding box center [412, 327] width 162 height 35
